Goal: Navigation & Orientation: Understand site structure

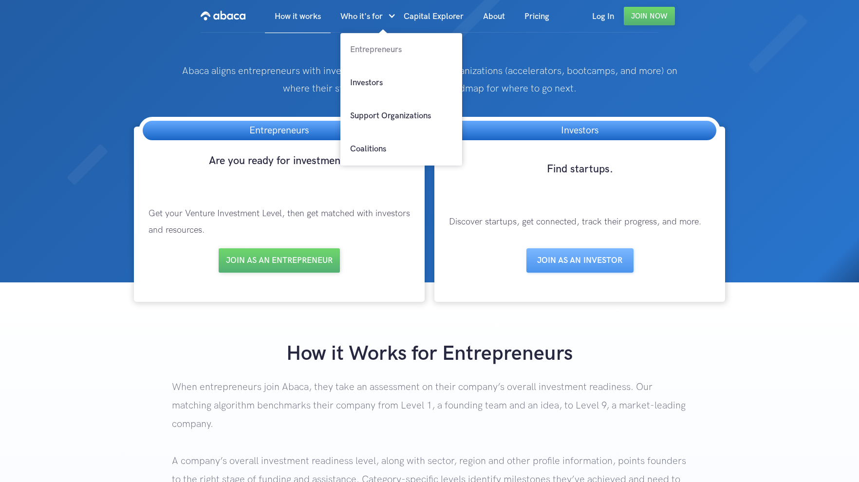
click at [369, 49] on link "Entrepreneurs" at bounding box center [401, 49] width 122 height 33
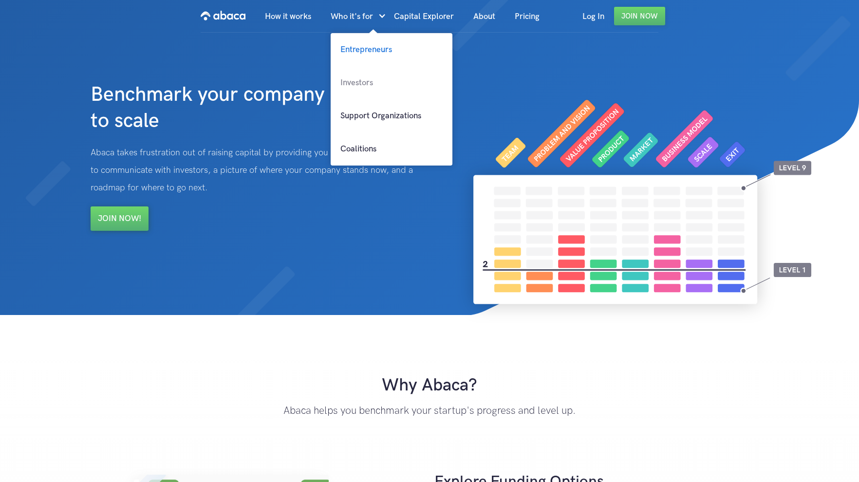
click at [354, 83] on link "Investors" at bounding box center [392, 82] width 122 height 33
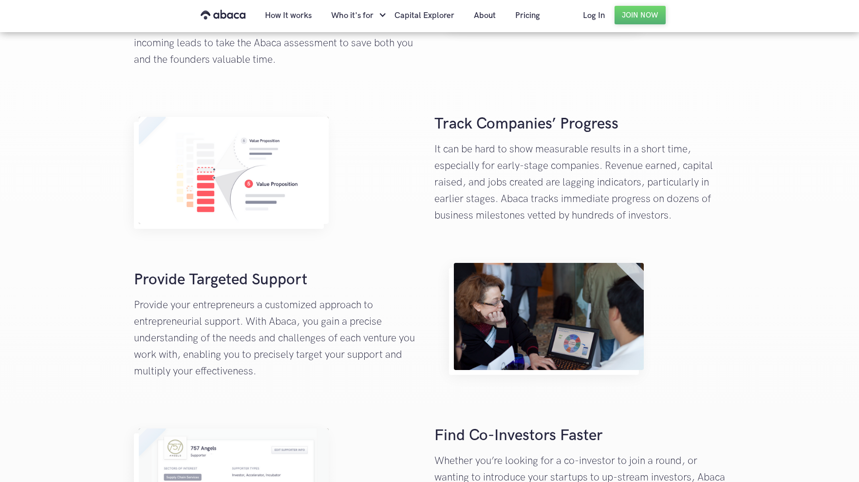
scroll to position [682, 0]
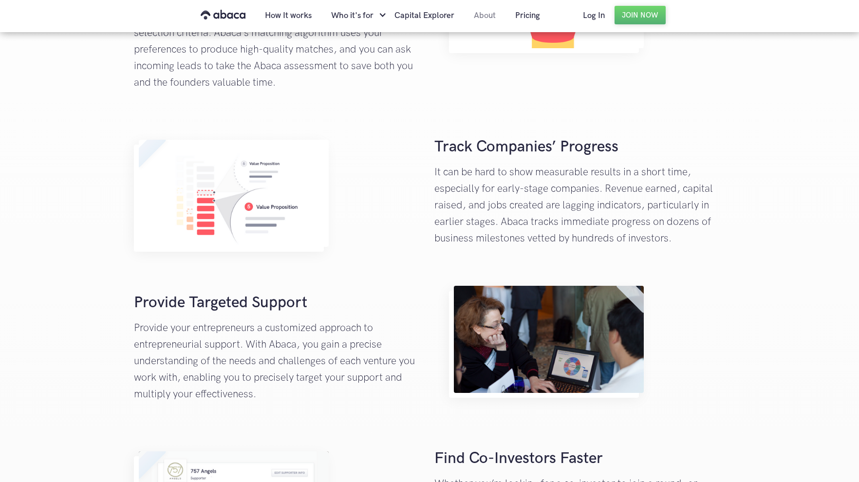
click at [488, 16] on link "About" at bounding box center [484, 15] width 41 height 33
